Goal: Task Accomplishment & Management: Complete application form

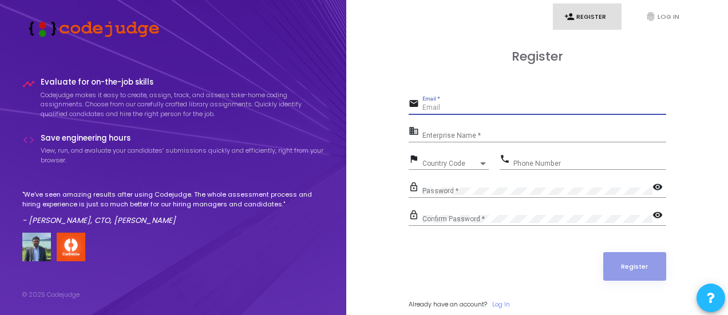
click at [440, 104] on input "Email *" at bounding box center [544, 108] width 244 height 8
type input "[EMAIL_ADDRESS][DOMAIN_NAME]"
type input "08800503097"
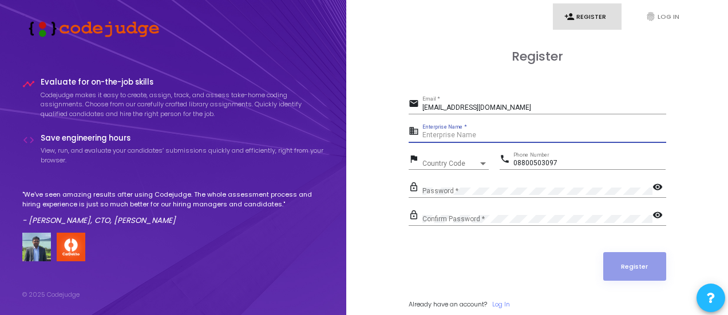
click at [464, 136] on input "Enterprise Name *" at bounding box center [544, 136] width 244 height 8
type input "P"
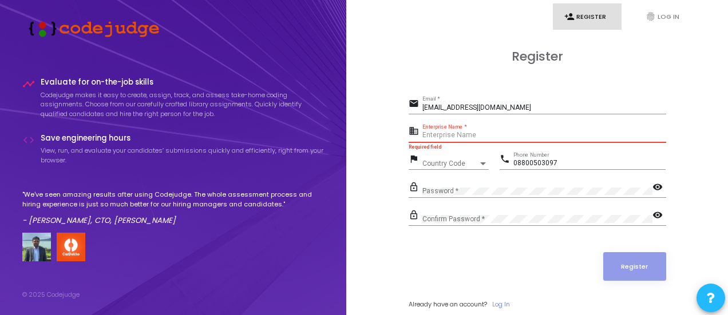
paste input "Payoneer - WFM"
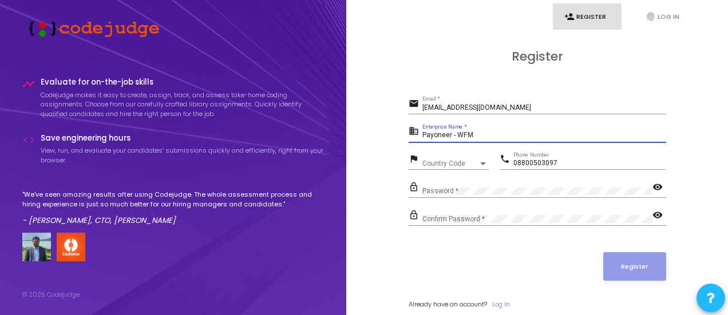
type input "Payoneer - WFM"
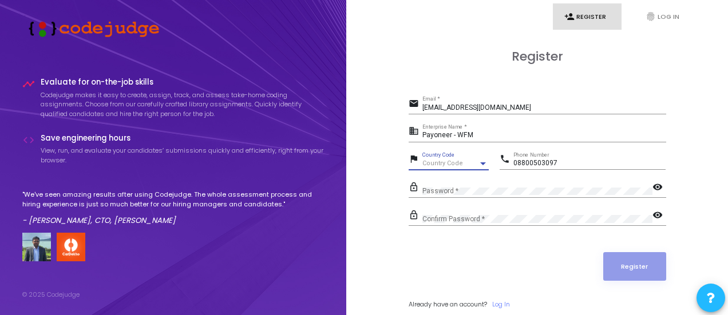
click at [459, 164] on span "Country Code" at bounding box center [442, 163] width 41 height 7
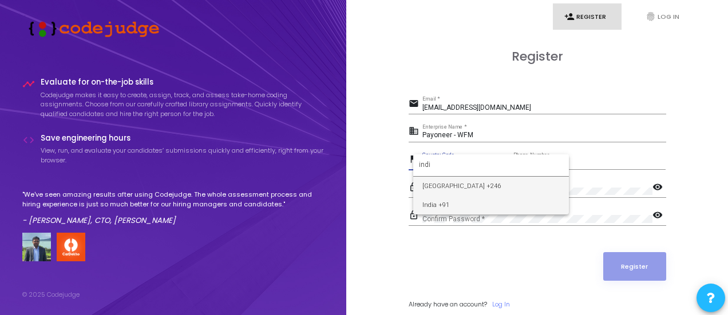
type input "indi"
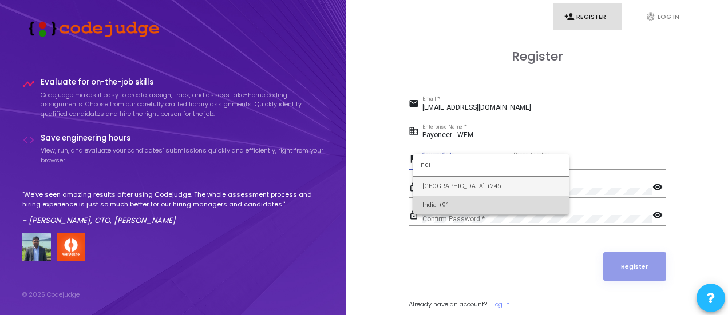
click at [460, 198] on span "India +91" at bounding box center [490, 205] width 137 height 19
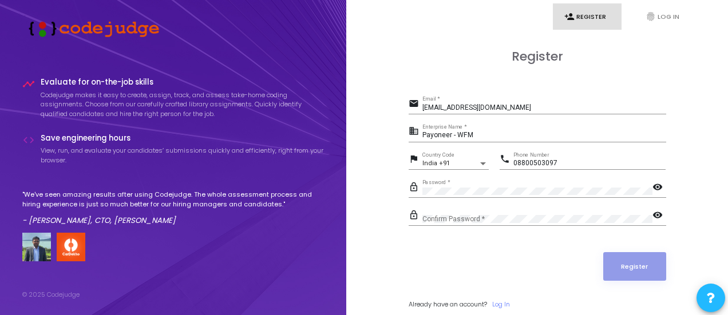
click at [451, 217] on div "Confirm Password *" at bounding box center [537, 217] width 230 height 18
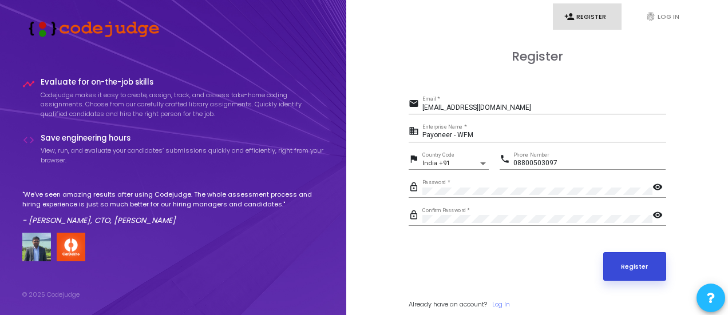
click at [632, 264] on button "Register" at bounding box center [634, 266] width 63 height 29
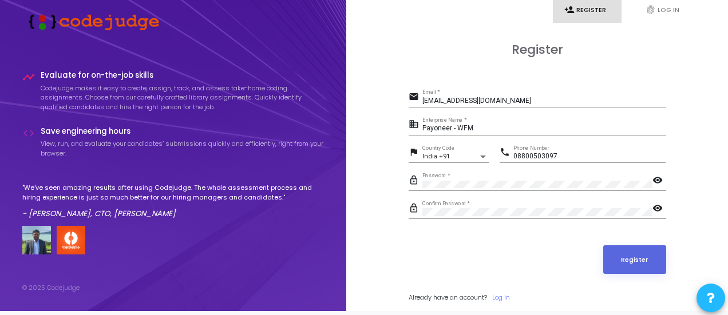
scroll to position [7, 0]
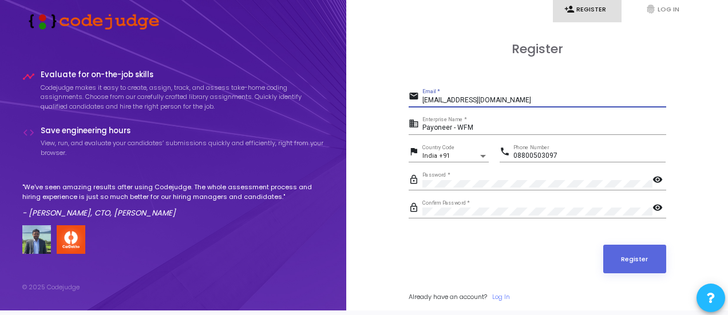
click at [538, 100] on input "[EMAIL_ADDRESS][DOMAIN_NAME]" at bounding box center [544, 101] width 244 height 8
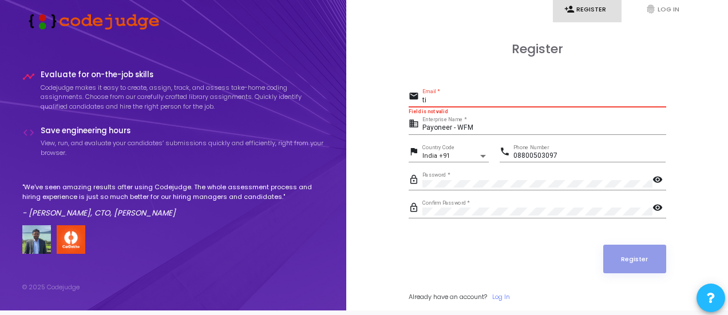
type input "t"
drag, startPoint x: 695, startPoint y: 1, endPoint x: 446, endPoint y: 60, distance: 256.4
click at [446, 60] on div "Register email ragni Email * Field is not valid business Payoneer - WFM Enterpr…" at bounding box center [536, 184] width 257 height 285
click at [468, 63] on div "Register email ragni Email * Field is not valid business Payoneer - WFM Enterpr…" at bounding box center [536, 184] width 257 height 285
click at [455, 101] on input "ragni" at bounding box center [544, 101] width 244 height 8
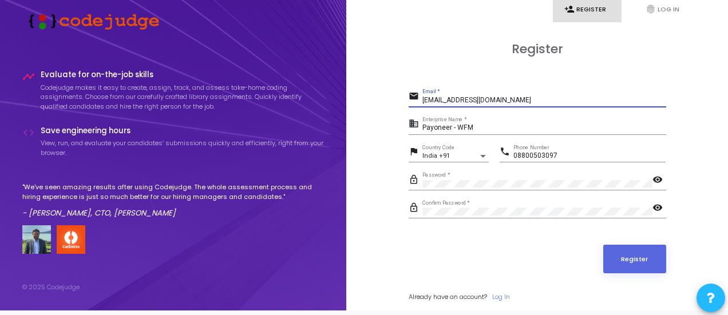
type input "[EMAIL_ADDRESS][DOMAIN_NAME]"
click at [603, 245] on button "Register" at bounding box center [634, 259] width 63 height 29
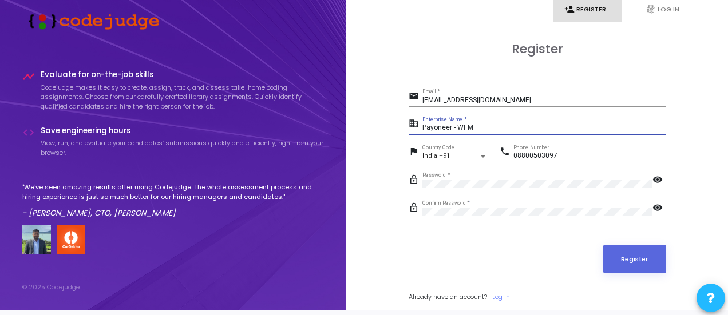
click at [477, 128] on input "Payoneer - WFM" at bounding box center [544, 128] width 244 height 8
type input "Payoneer"
click at [622, 254] on button "Register" at bounding box center [634, 259] width 63 height 29
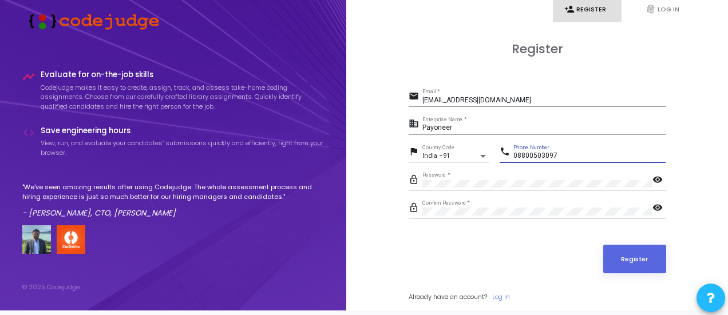
click at [517, 157] on input "08800503097" at bounding box center [589, 156] width 152 height 8
type input "8800503097"
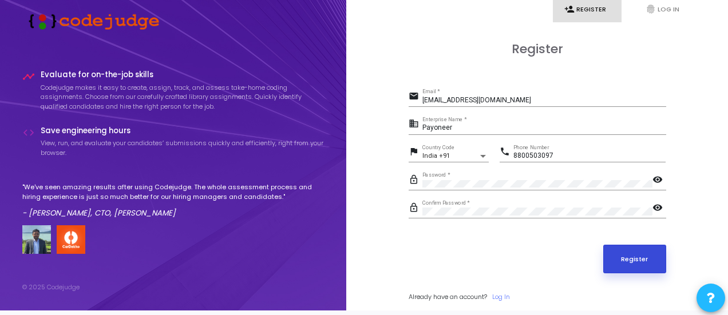
click at [632, 260] on button "Register" at bounding box center [634, 259] width 63 height 29
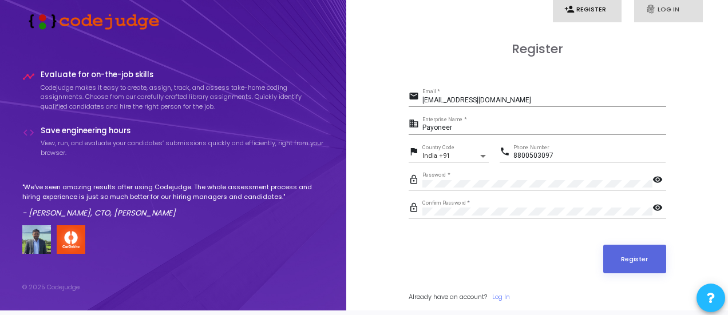
click at [661, 7] on link "fingerprint Log In" at bounding box center [668, 9] width 69 height 27
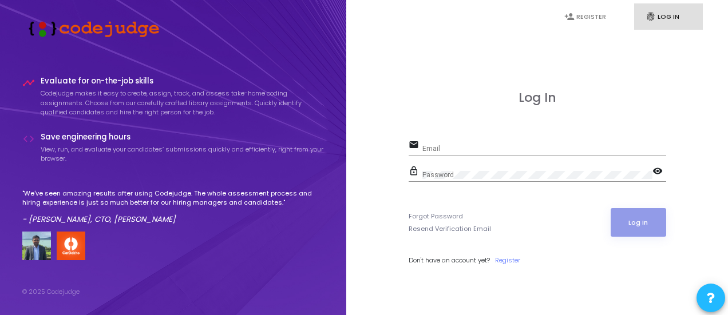
type input "[EMAIL_ADDRESS][DOMAIN_NAME]"
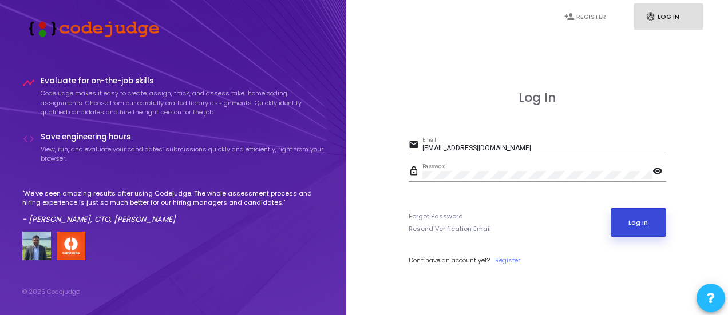
click at [639, 223] on button "Log In" at bounding box center [637, 222] width 55 height 29
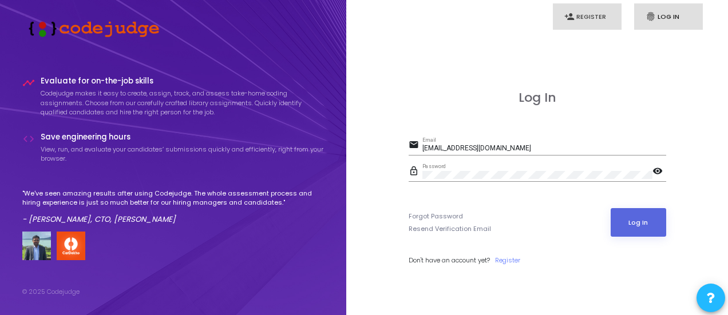
click at [582, 17] on link "person_add Register" at bounding box center [587, 16] width 69 height 27
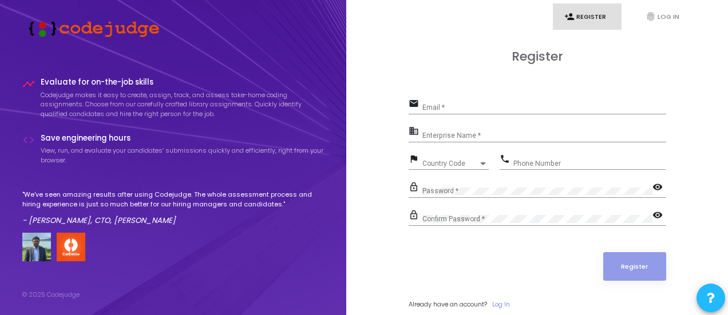
type input "[EMAIL_ADDRESS][DOMAIN_NAME]"
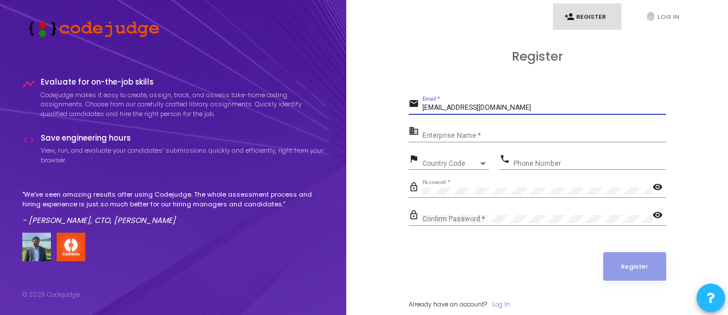
drag, startPoint x: 579, startPoint y: 105, endPoint x: 400, endPoint y: 109, distance: 178.5
click at [400, 109] on div "Register email [EMAIL_ADDRESS][DOMAIN_NAME] Email * business Enterprise Name * …" at bounding box center [537, 192] width 356 height 318
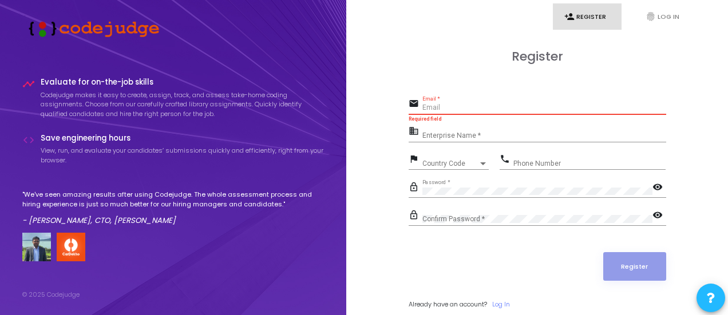
click at [429, 108] on input "Email *" at bounding box center [544, 108] width 244 height 8
type input "[EMAIL_ADDRESS][DOMAIN_NAME]"
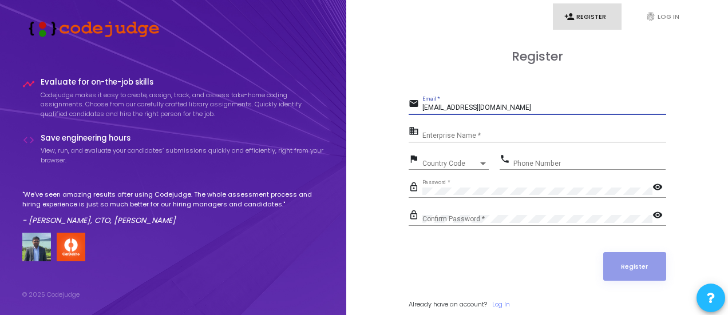
drag, startPoint x: 518, startPoint y: 104, endPoint x: 419, endPoint y: 109, distance: 99.1
click at [419, 109] on div "email [EMAIL_ADDRESS][DOMAIN_NAME] Email *" at bounding box center [536, 105] width 257 height 18
click at [474, 257] on div "Register" at bounding box center [536, 266] width 257 height 29
